Goal: Task Accomplishment & Management: Complete application form

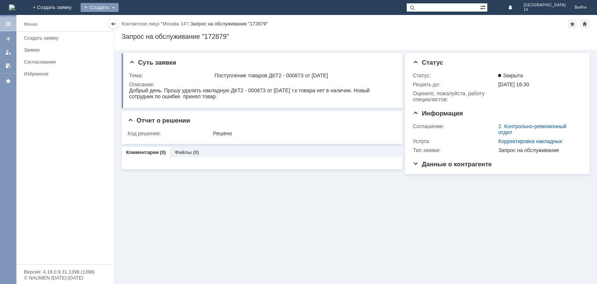
click at [119, 7] on div "Создать" at bounding box center [100, 7] width 38 height 9
click at [139, 20] on link "Заявка" at bounding box center [110, 22] width 57 height 9
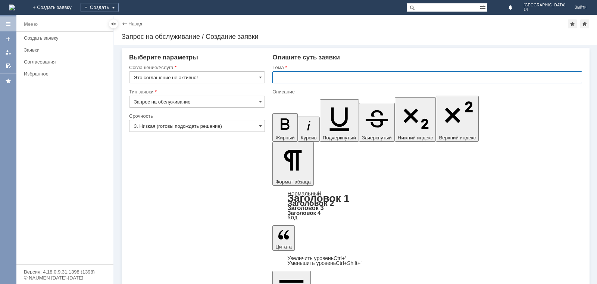
click at [275, 79] on input "text" at bounding box center [427, 77] width 310 height 12
click at [319, 77] on input "оч Добрый вечер" at bounding box center [427, 77] width 310 height 12
type input "оч"
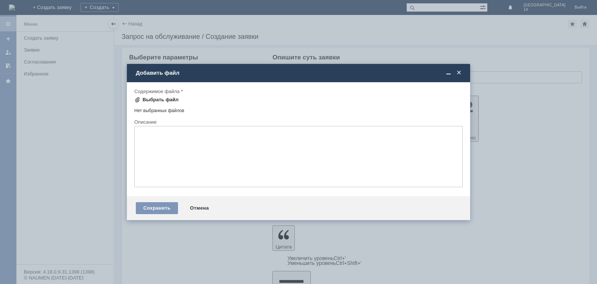
click at [157, 98] on div "Выбрать файл" at bounding box center [161, 100] width 36 height 6
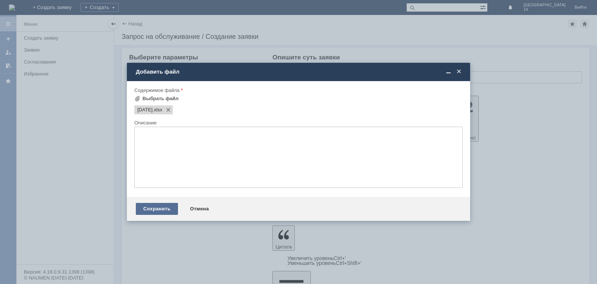
click at [150, 207] on div "Сохранить" at bounding box center [157, 209] width 42 height 12
